Goal: Task Accomplishment & Management: Manage account settings

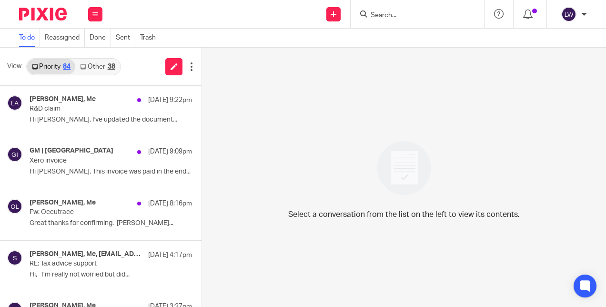
click at [99, 69] on link "Other 38" at bounding box center [97, 66] width 44 height 15
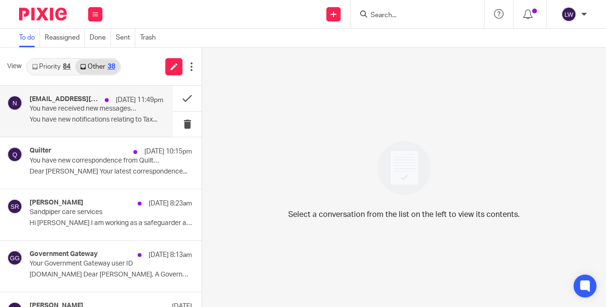
click at [108, 123] on p "You have new notifications relating to Tax..." at bounding box center [97, 120] width 134 height 8
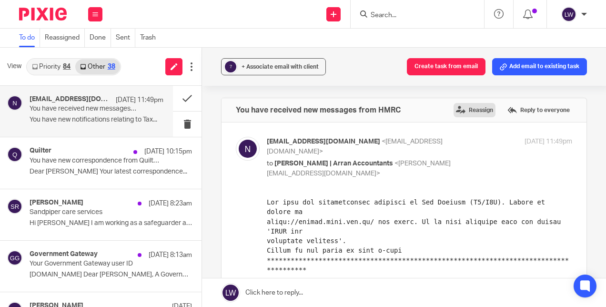
click at [454, 111] on label "Reassign" at bounding box center [475, 110] width 42 height 14
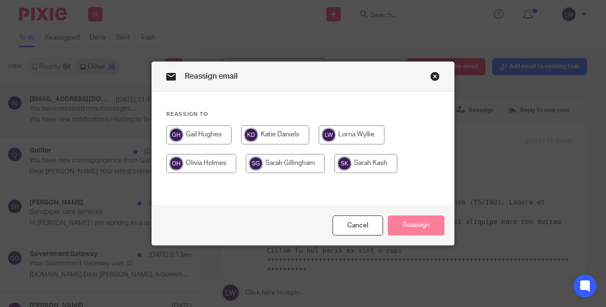
click at [374, 160] on input "radio" at bounding box center [366, 163] width 63 height 19
radio input "true"
click at [405, 220] on button "Reassign" at bounding box center [416, 225] width 57 height 20
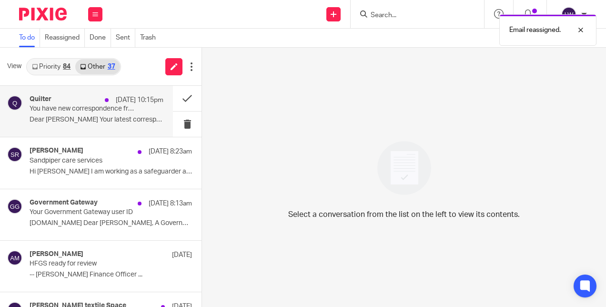
click at [116, 127] on div "Quilter [DATE] 10:15pm You have new correspondence from Quilter Dear [PERSON_NA…" at bounding box center [97, 111] width 134 height 32
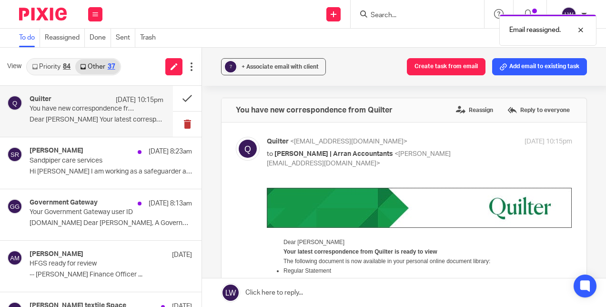
click at [183, 122] on button at bounding box center [187, 124] width 29 height 25
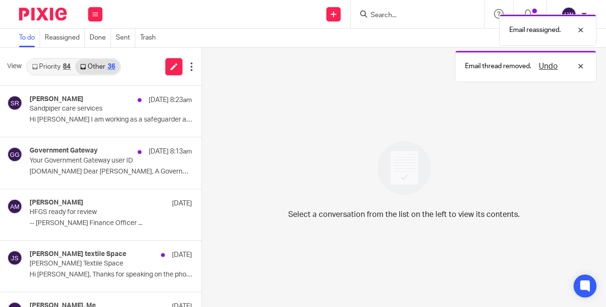
click at [60, 71] on link "Priority 84" at bounding box center [51, 66] width 48 height 15
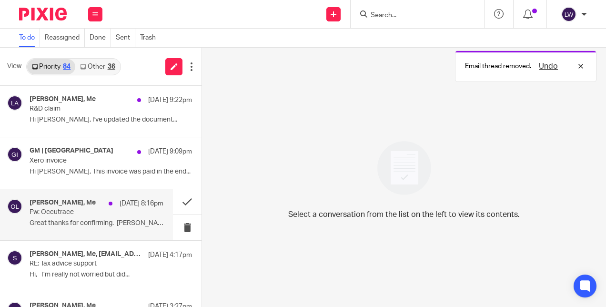
click at [92, 217] on div "[PERSON_NAME], Me [DATE] 8:16pm Fw: Occutrace Great thanks for confirming. [PER…" at bounding box center [97, 215] width 134 height 32
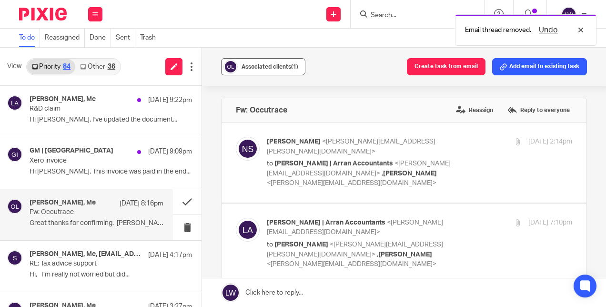
click at [273, 70] on div "Associated clients (1)" at bounding box center [270, 67] width 57 height 10
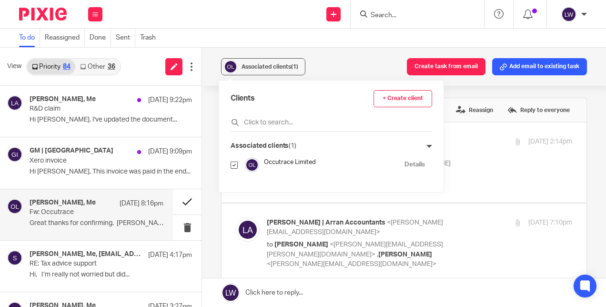
click at [177, 200] on button at bounding box center [187, 201] width 29 height 25
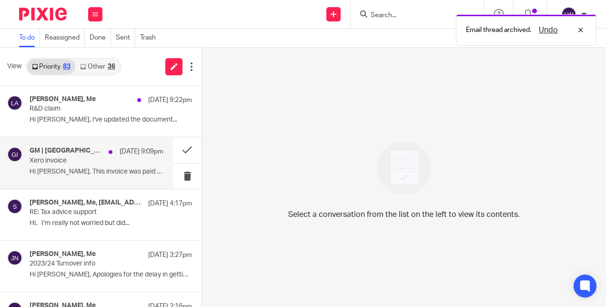
click at [113, 165] on div "GM | [GEOGRAPHIC_DATA] [DATE] 9:09pm Xero invoice Hi [PERSON_NAME], This invoic…" at bounding box center [97, 163] width 134 height 32
